Goal: Task Accomplishment & Management: Use online tool/utility

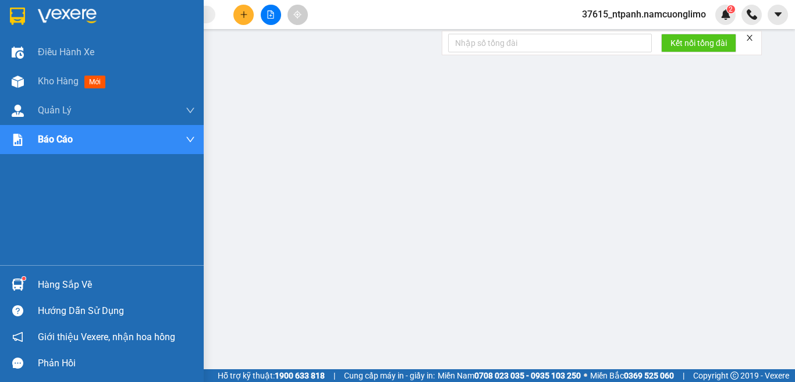
click at [30, 285] on div "Hàng sắp về" at bounding box center [102, 285] width 204 height 26
click at [78, 282] on div "Điều hành xe Kho hàng mới Quản [PERSON_NAME] lý chuyến Quản lý giao nhận mới Qu…" at bounding box center [102, 191] width 204 height 382
click at [61, 286] on div "Hàng sắp về" at bounding box center [116, 284] width 157 height 17
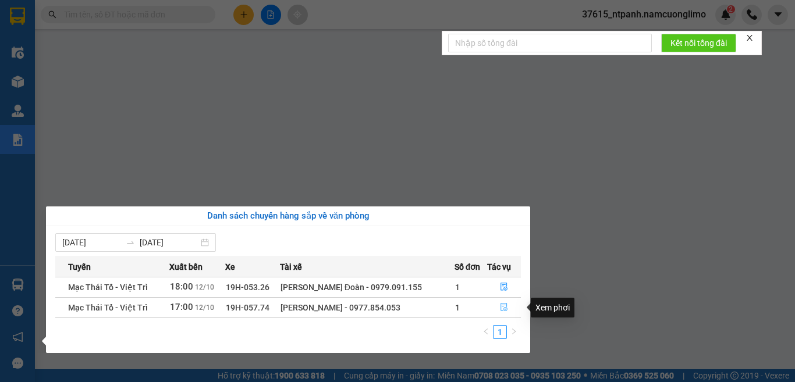
click at [504, 309] on icon "file-done" at bounding box center [504, 307] width 8 height 8
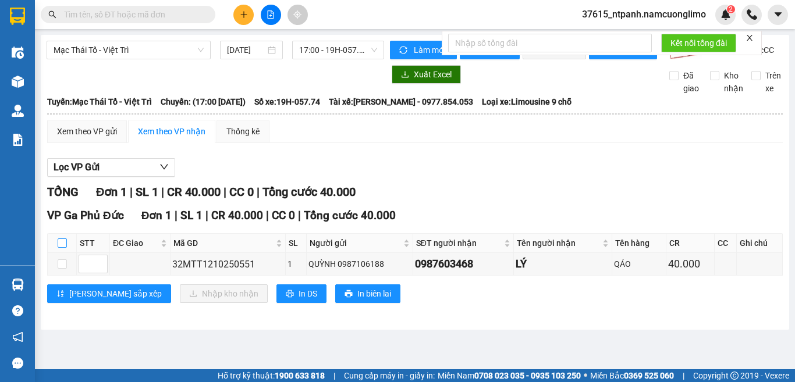
click at [63, 248] on input "checkbox" at bounding box center [62, 243] width 9 height 9
checkbox input "true"
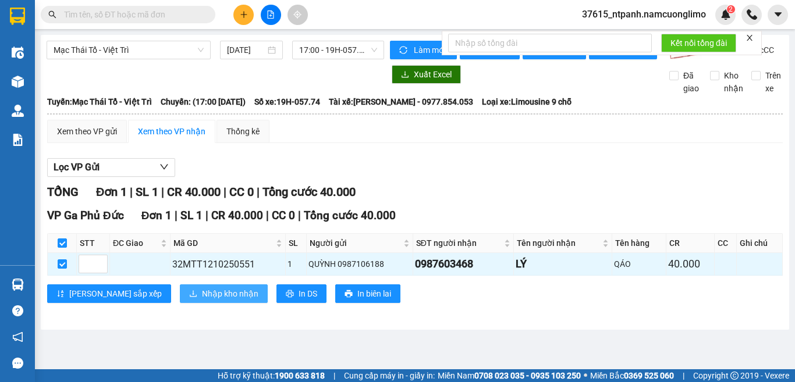
click at [202, 299] on span "Nhập kho nhận" at bounding box center [230, 293] width 56 height 13
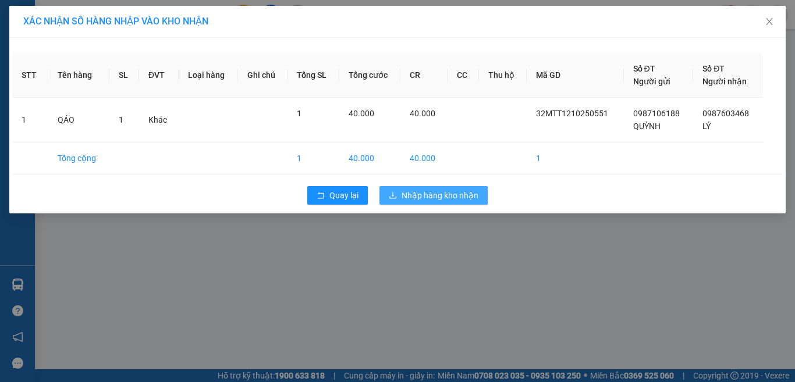
click at [433, 198] on span "Nhập hàng kho nhận" at bounding box center [439, 195] width 77 height 13
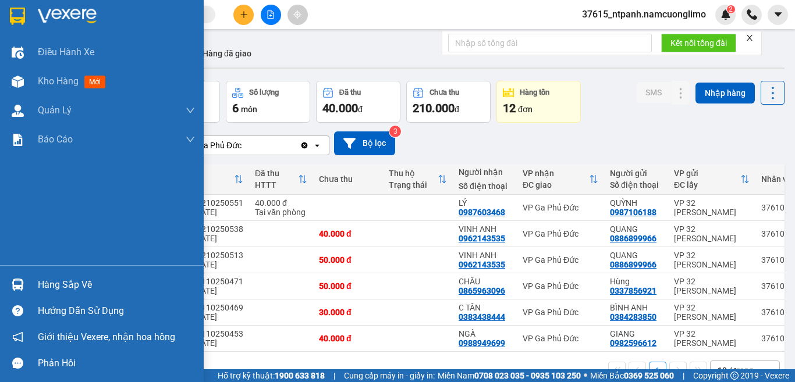
click at [74, 285] on div "Hàng sắp về" at bounding box center [116, 284] width 157 height 17
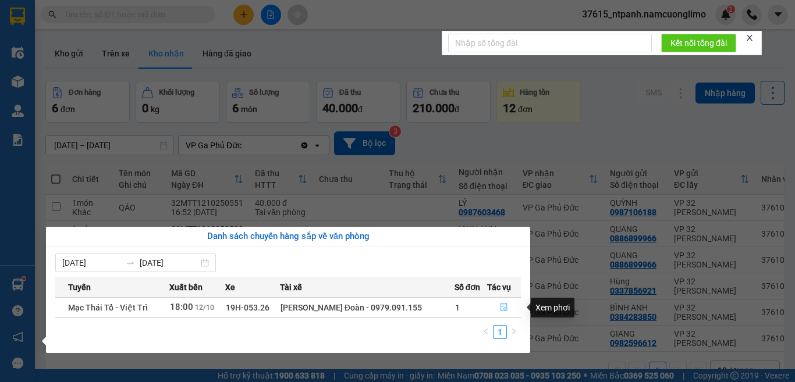
click at [504, 305] on icon "file-done" at bounding box center [504, 307] width 8 height 8
